Goal: Book appointment/travel/reservation

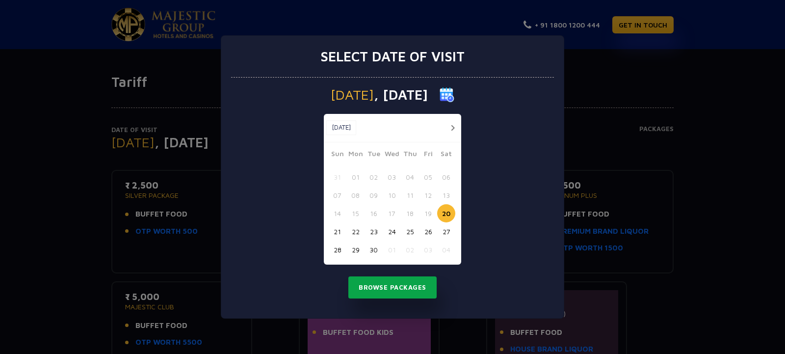
click at [392, 296] on button "Browse Packages" at bounding box center [392, 287] width 88 height 23
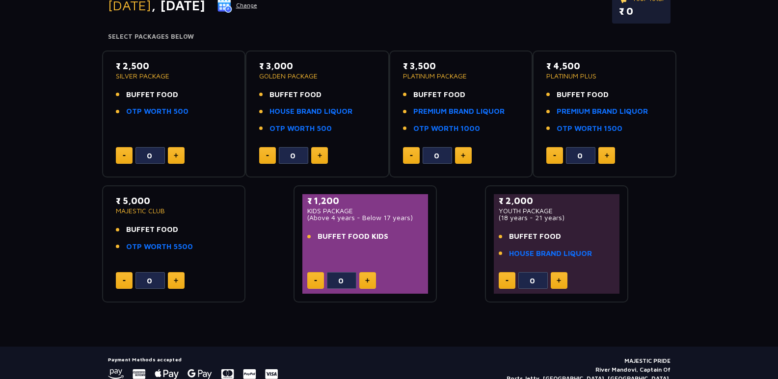
scroll to position [80, 0]
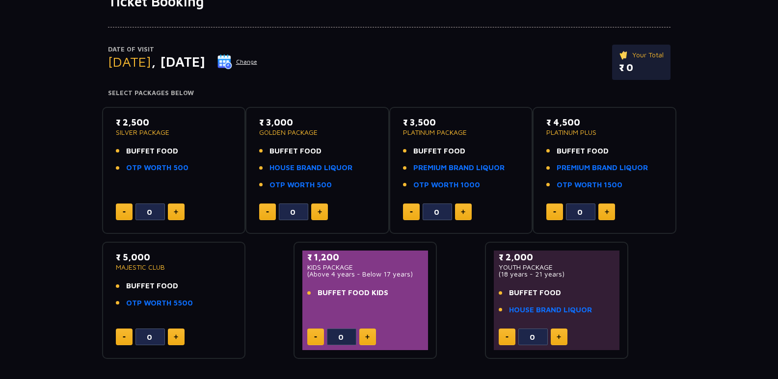
click at [175, 214] on img at bounding box center [176, 212] width 4 height 5
type input "2"
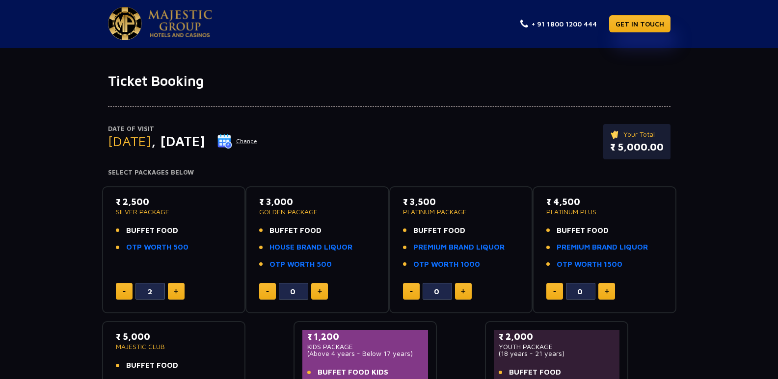
scroll to position [0, 0]
